Goal: Ask a question

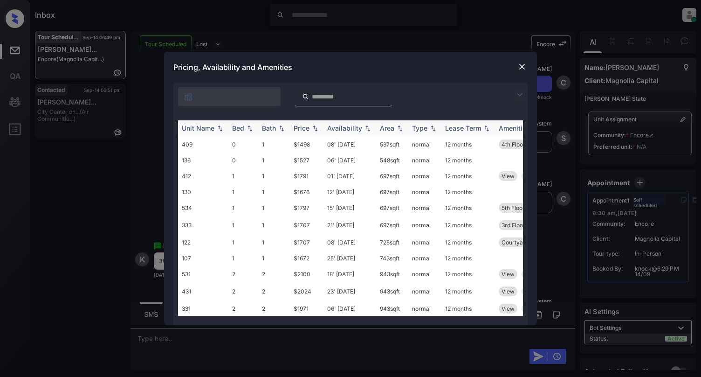
click at [249, 127] on img at bounding box center [249, 128] width 9 height 7
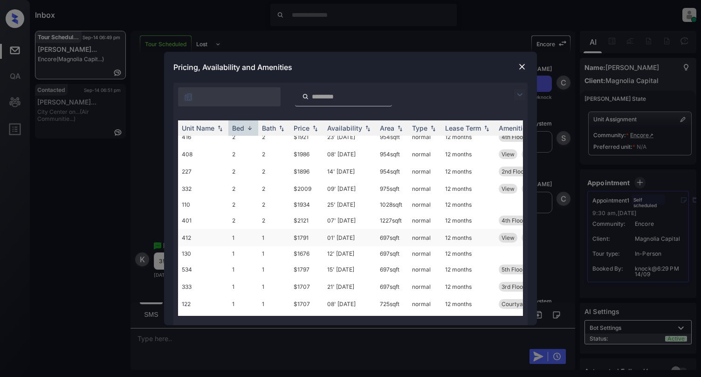
scroll to position [125, 0]
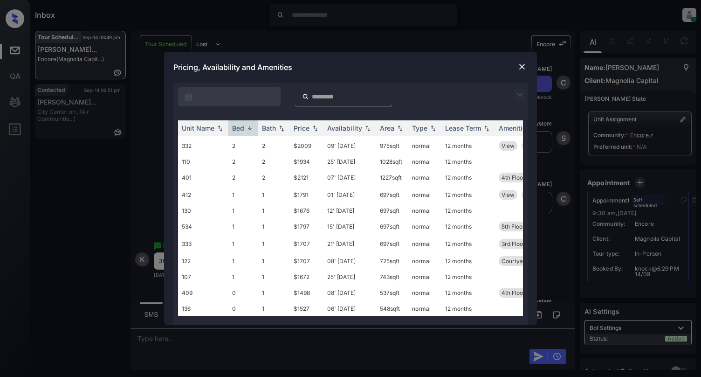
click at [522, 63] on img at bounding box center [521, 66] width 9 height 9
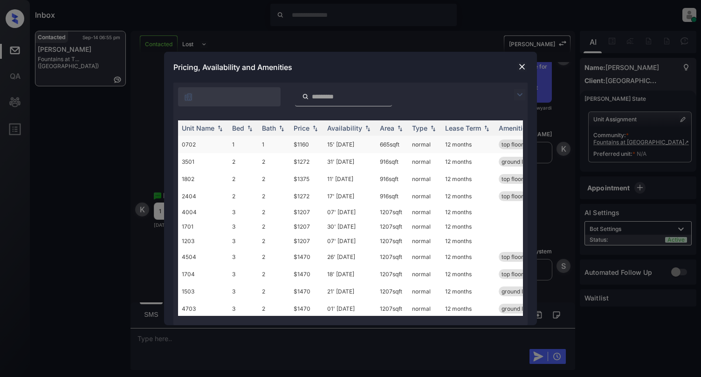
click at [267, 146] on td "1" at bounding box center [274, 144] width 32 height 17
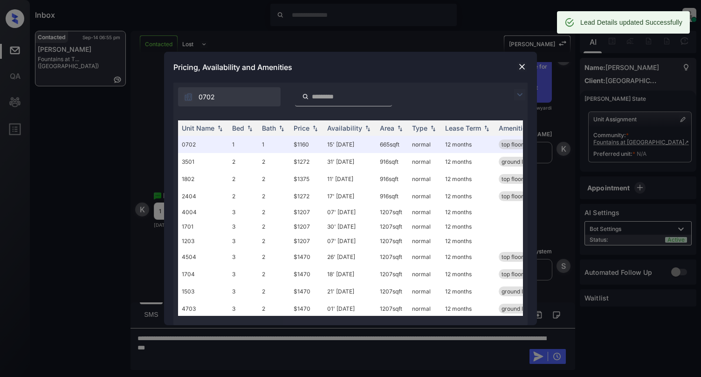
click at [521, 66] on img at bounding box center [521, 66] width 9 height 9
